Goal: Transaction & Acquisition: Purchase product/service

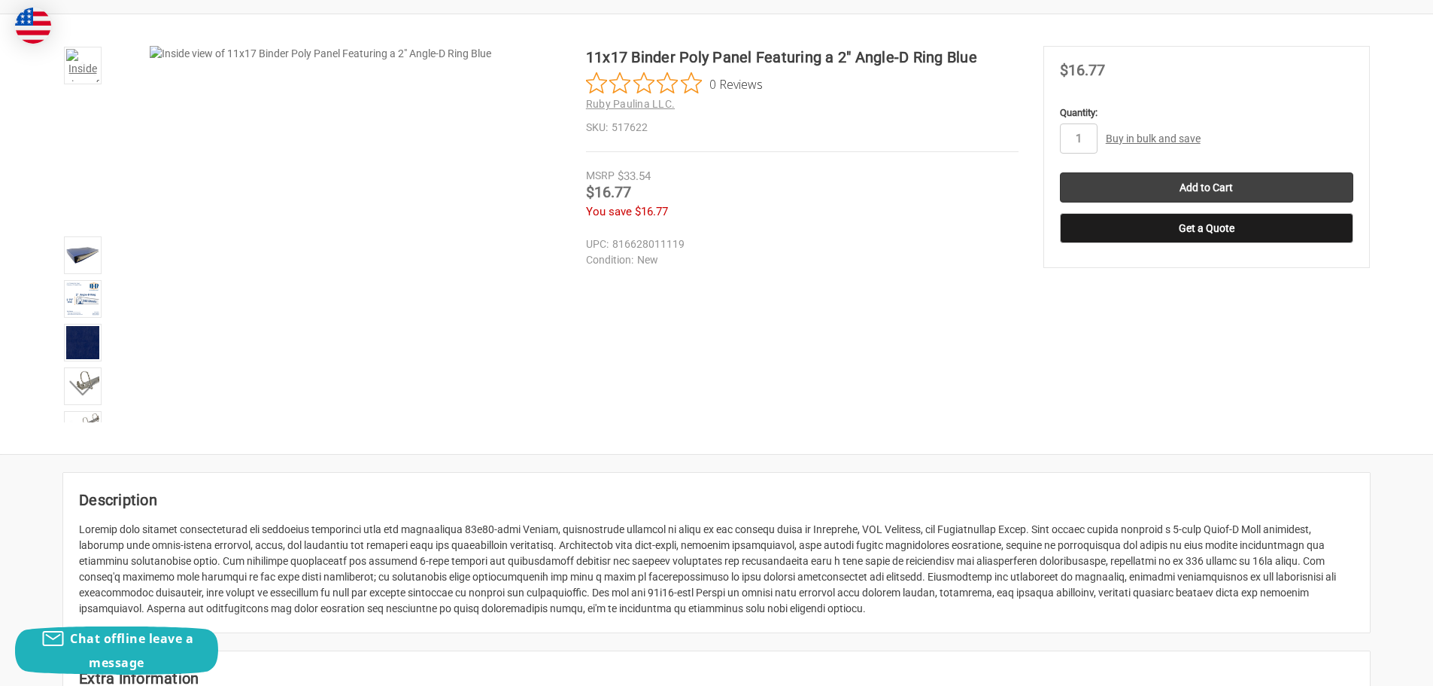
scroll to position [178, 0]
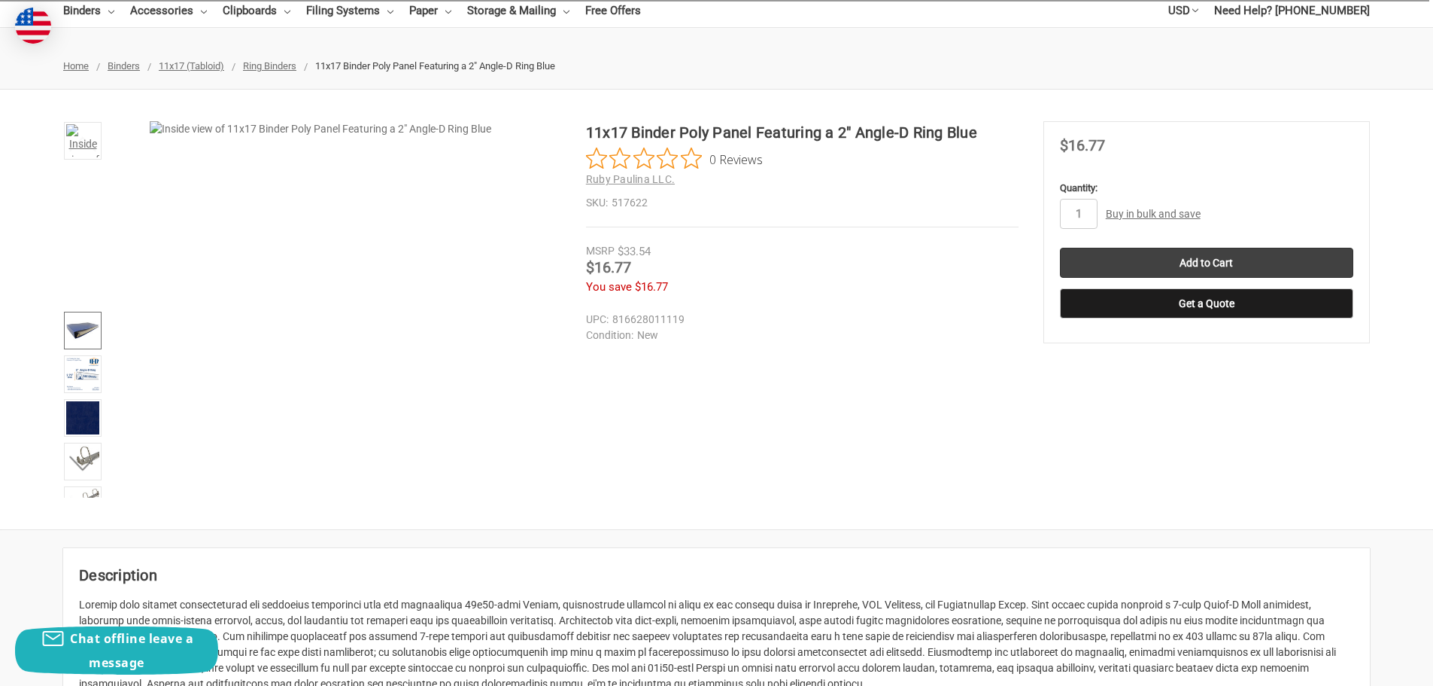
click at [79, 339] on img at bounding box center [82, 330] width 33 height 33
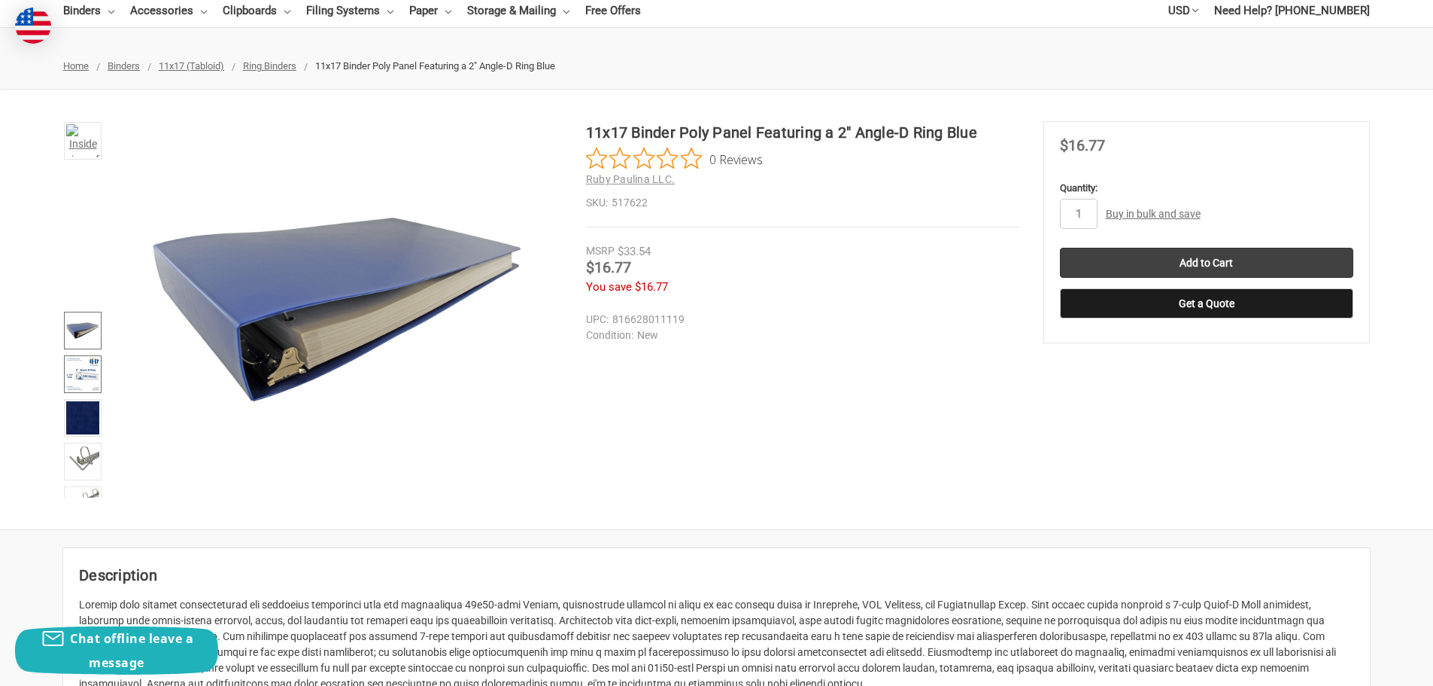
click at [81, 384] on img at bounding box center [82, 373] width 33 height 33
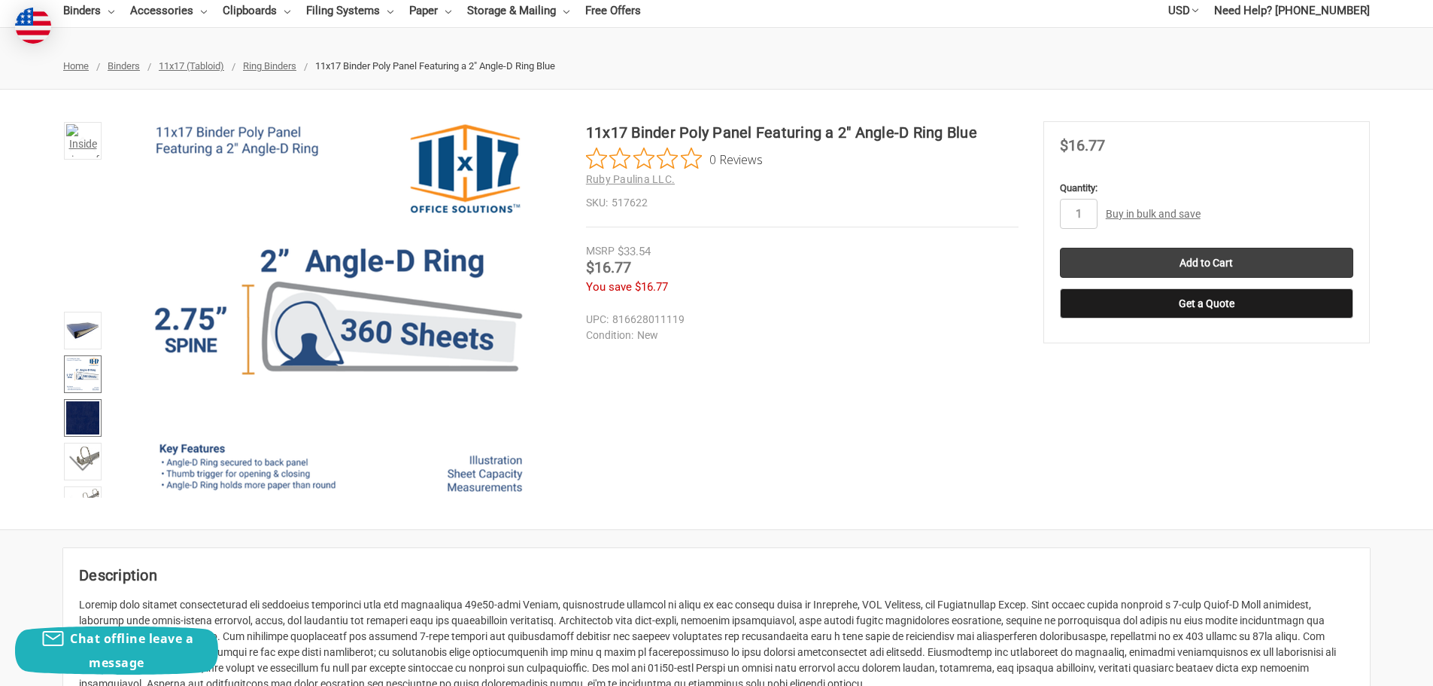
click at [81, 431] on img at bounding box center [82, 417] width 33 height 33
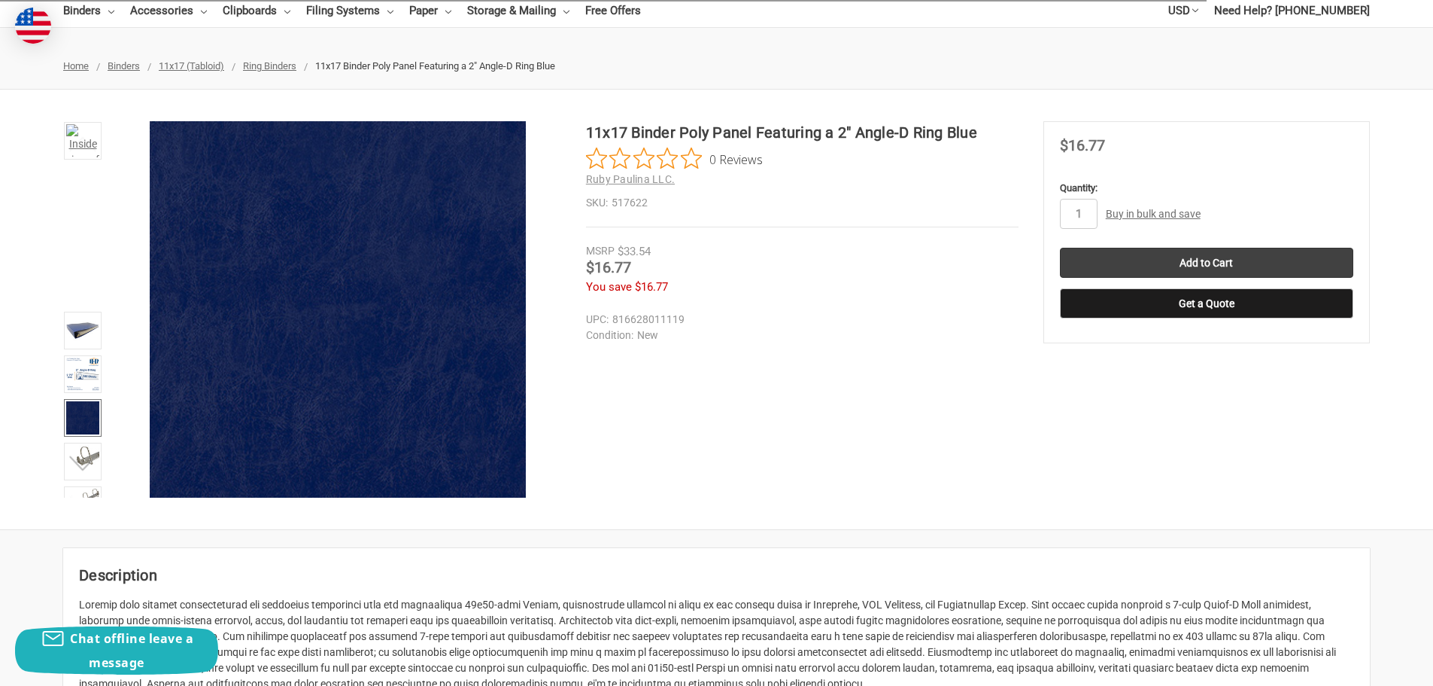
click at [82, 469] on button "Next" at bounding box center [83, 463] width 46 height 30
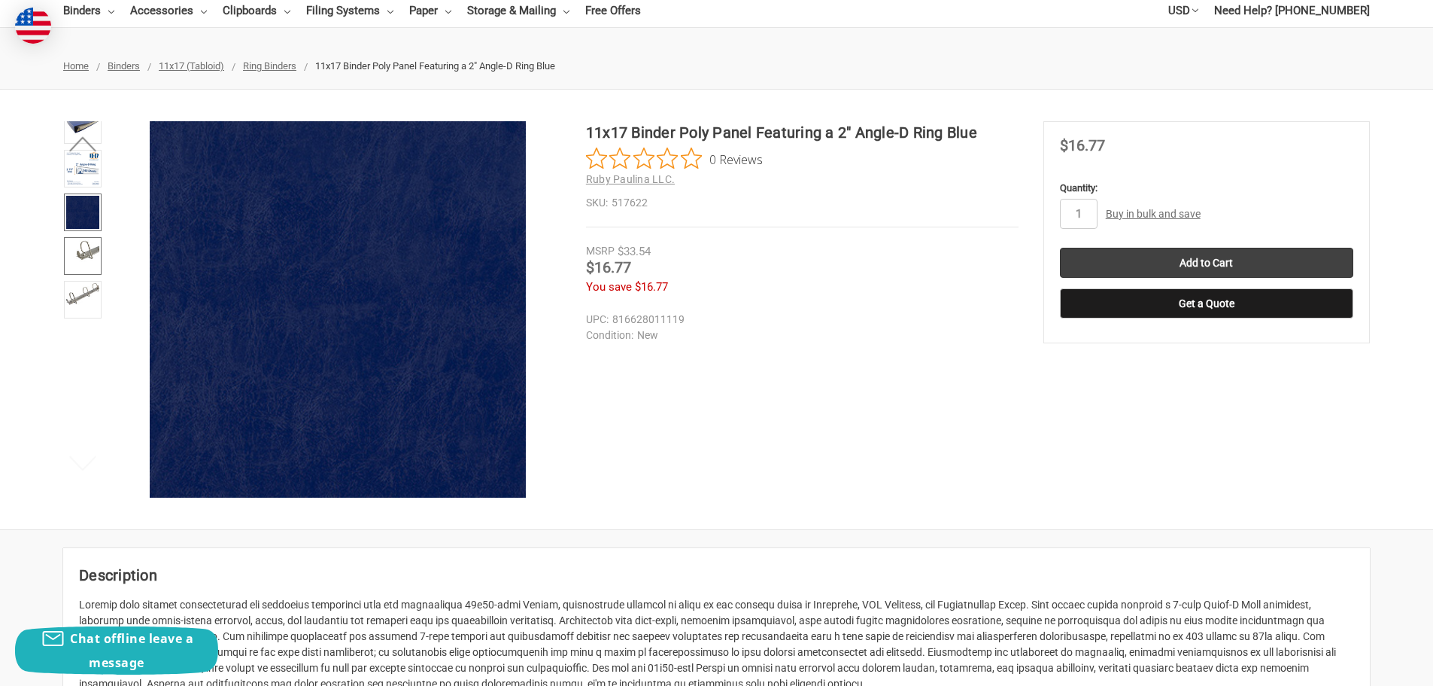
click at [85, 262] on img at bounding box center [82, 250] width 33 height 23
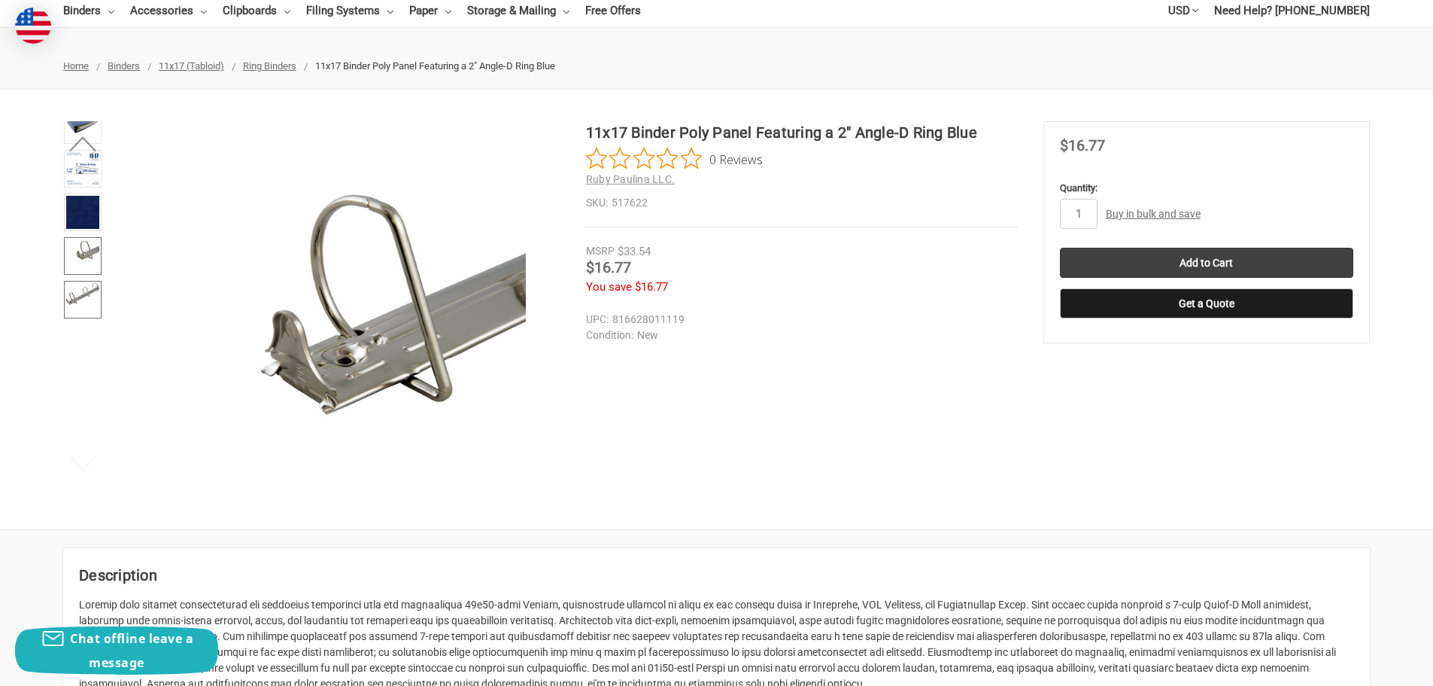
click at [87, 305] on img at bounding box center [82, 294] width 33 height 22
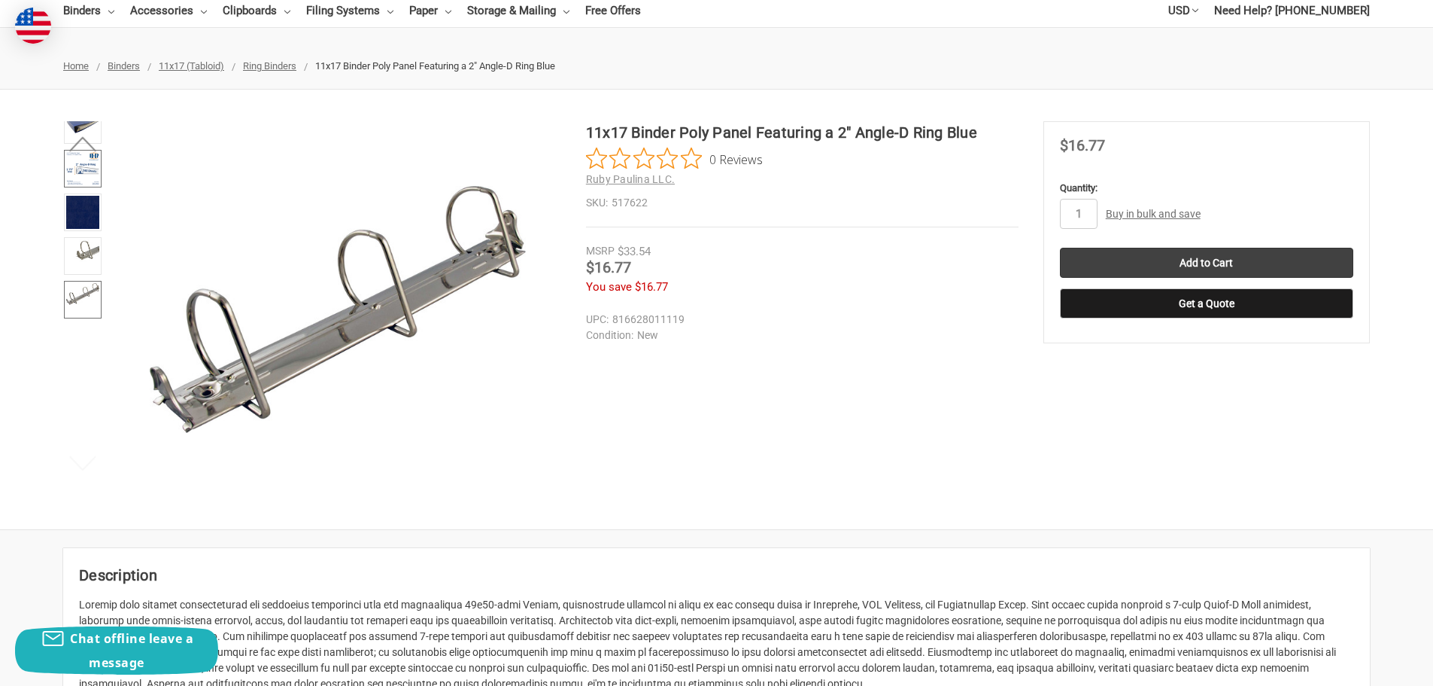
click at [89, 185] on img at bounding box center [82, 168] width 33 height 33
